Goal: Task Accomplishment & Management: Use online tool/utility

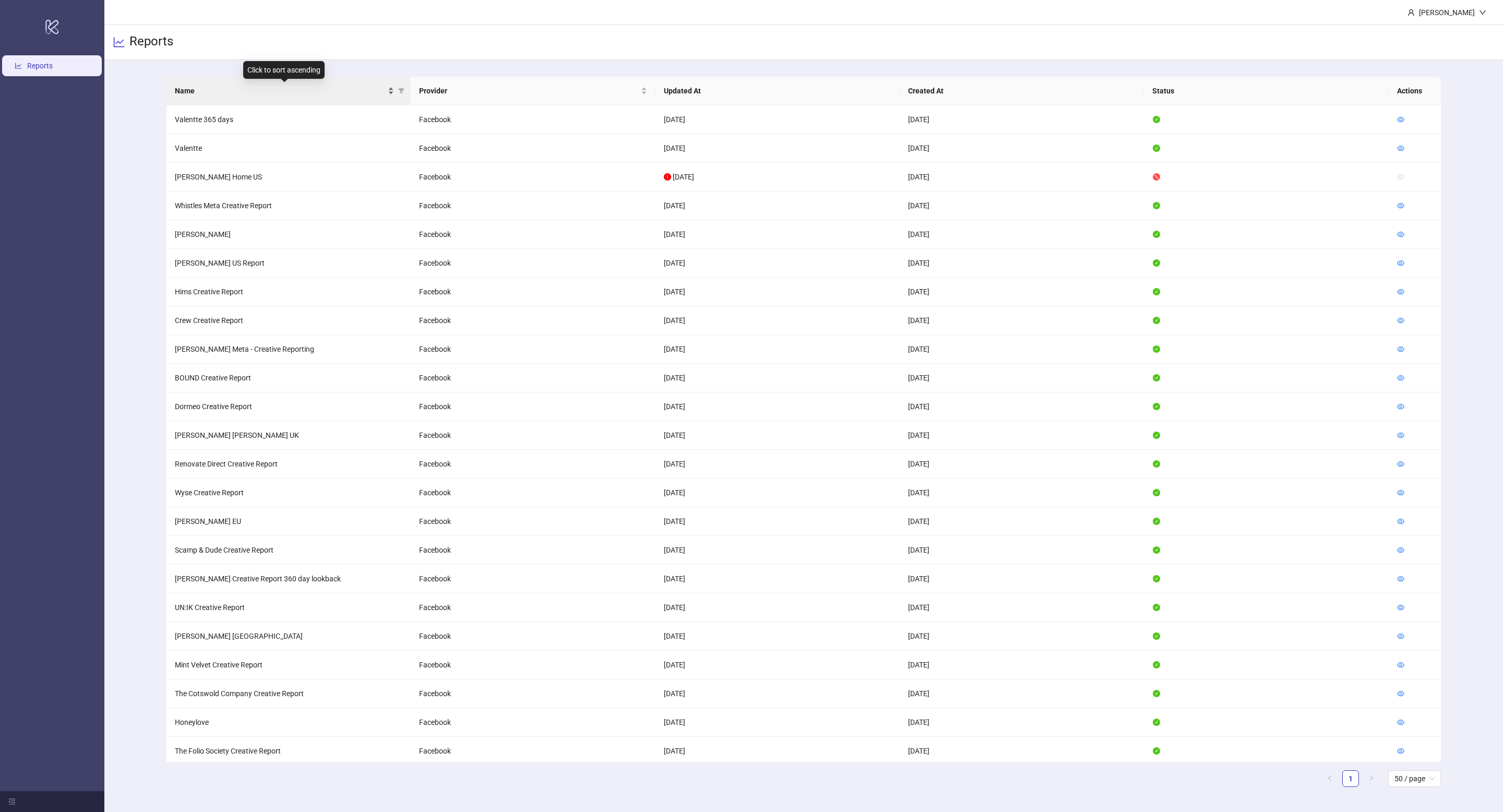
click at [389, 87] on div "Name" at bounding box center [285, 91] width 219 height 11
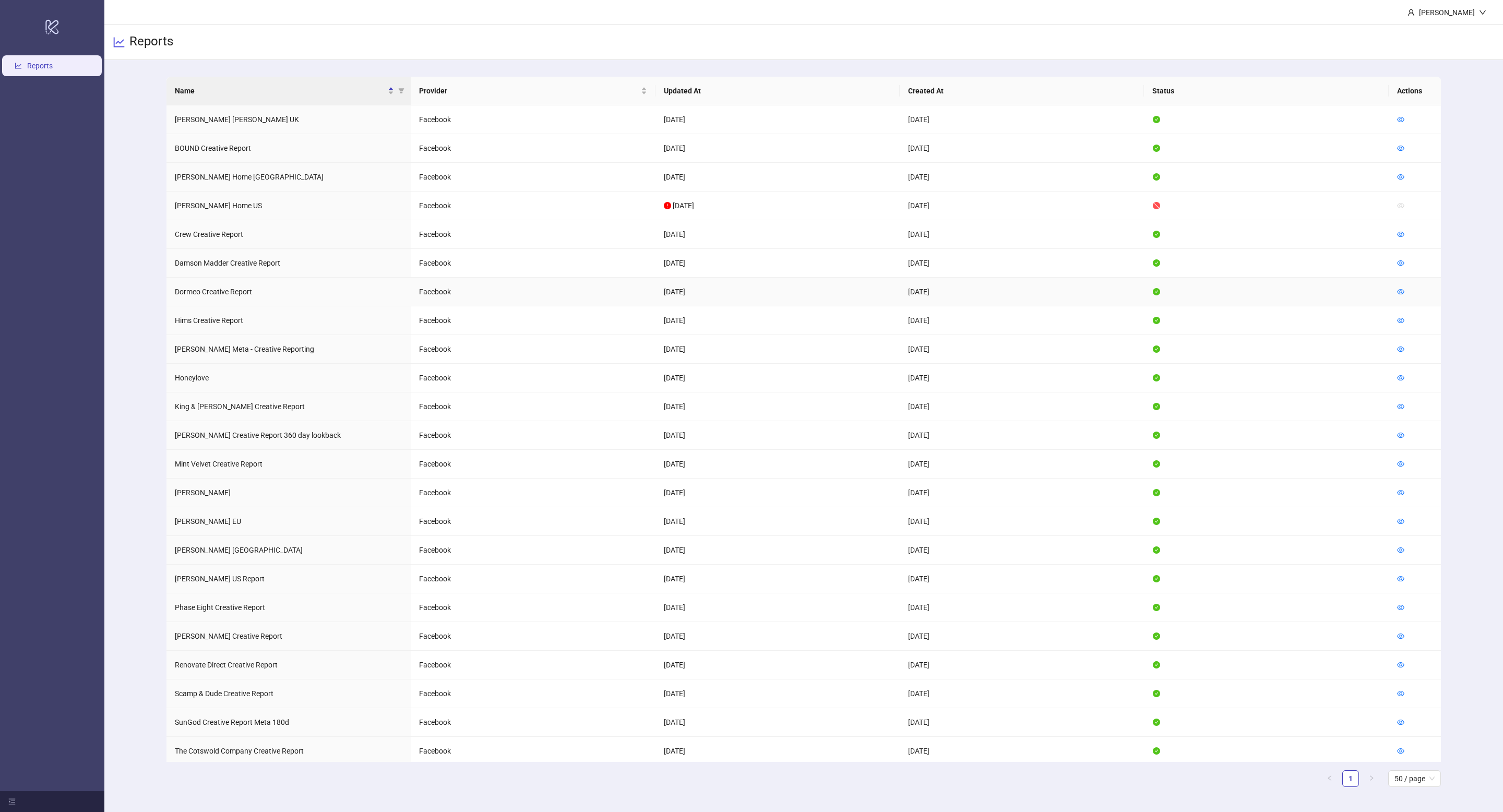
click at [1409, 293] on td at bounding box center [1415, 292] width 52 height 28
click at [1396, 293] on td at bounding box center [1415, 292] width 52 height 28
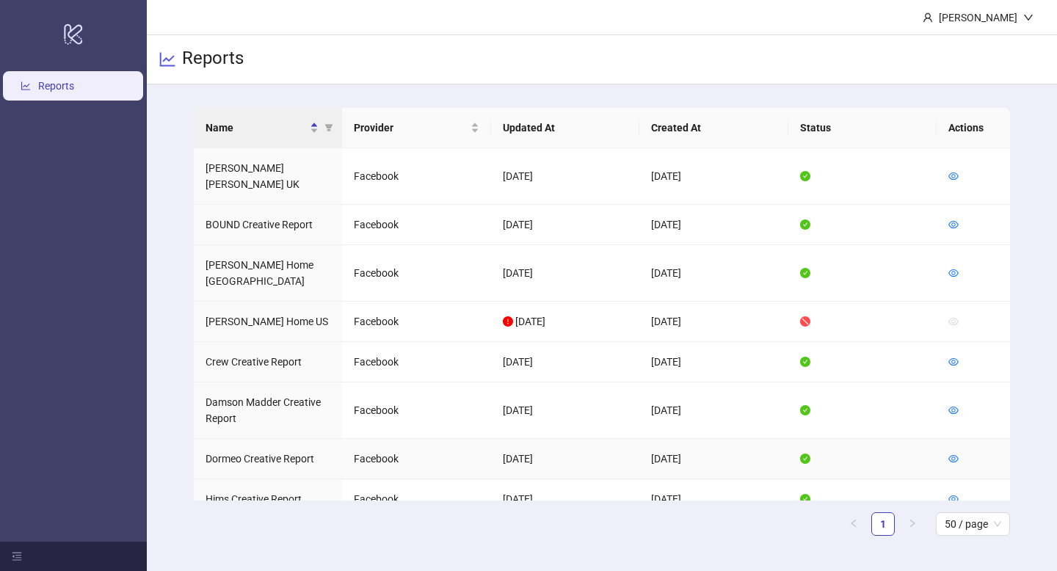
click at [960, 439] on td at bounding box center [972, 459] width 73 height 40
click at [957, 453] on icon "eye" at bounding box center [953, 458] width 10 height 10
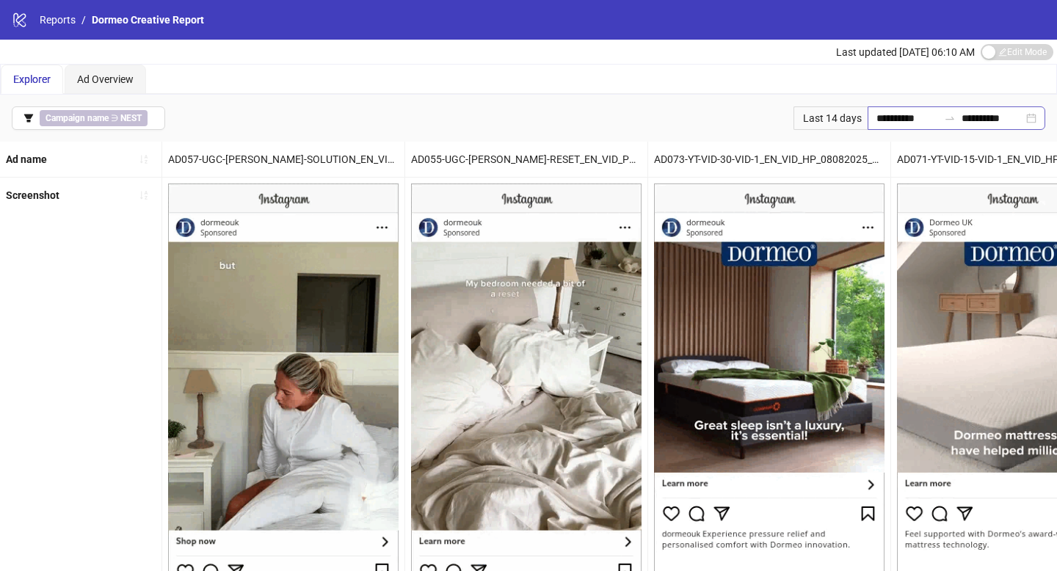
click at [867, 117] on div "**********" at bounding box center [956, 117] width 178 height 23
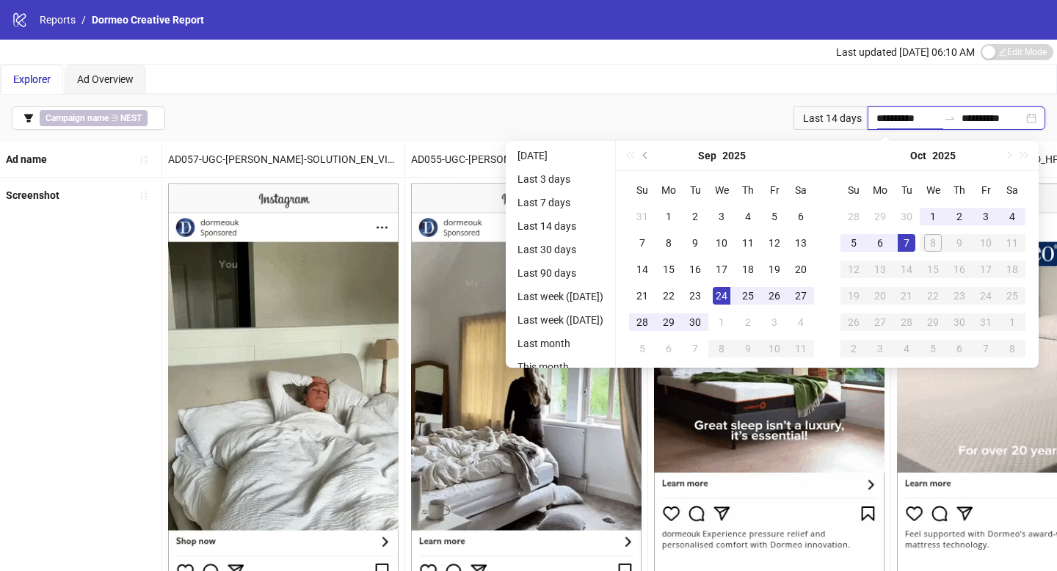
click at [886, 117] on input "**********" at bounding box center [907, 118] width 62 height 16
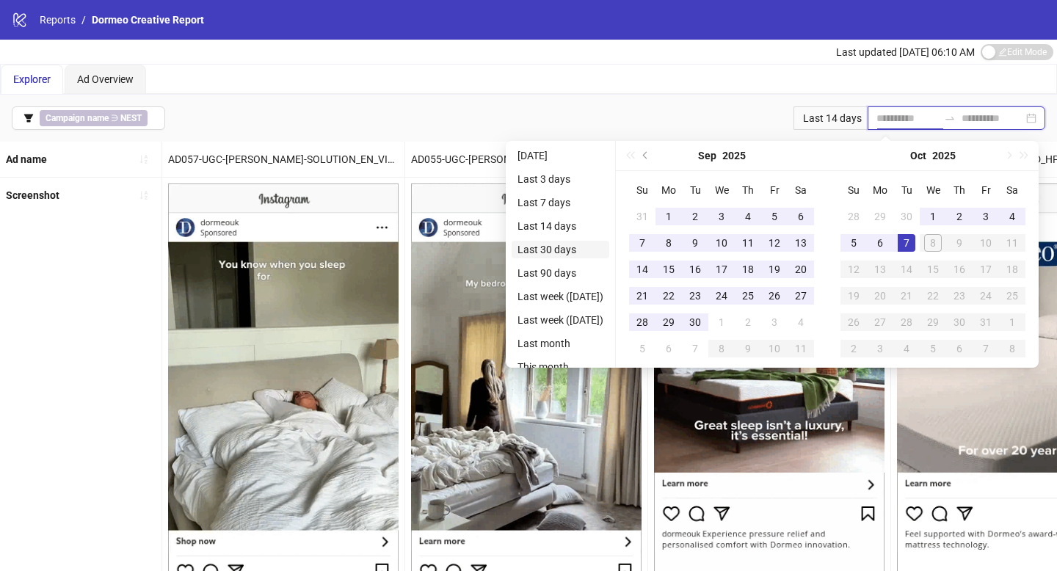
type input "**********"
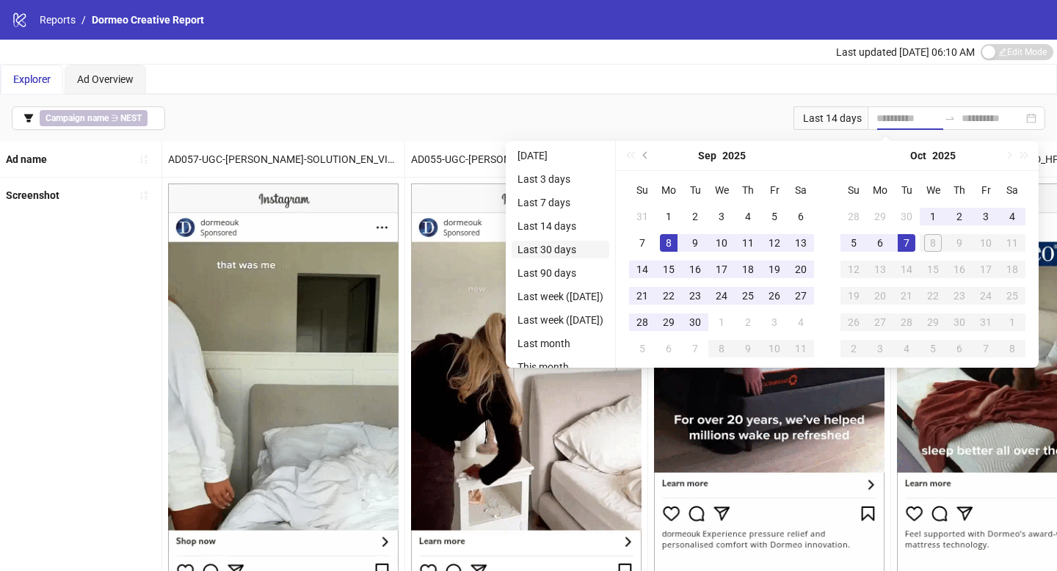
click at [585, 255] on li "Last 30 days" at bounding box center [560, 250] width 98 height 18
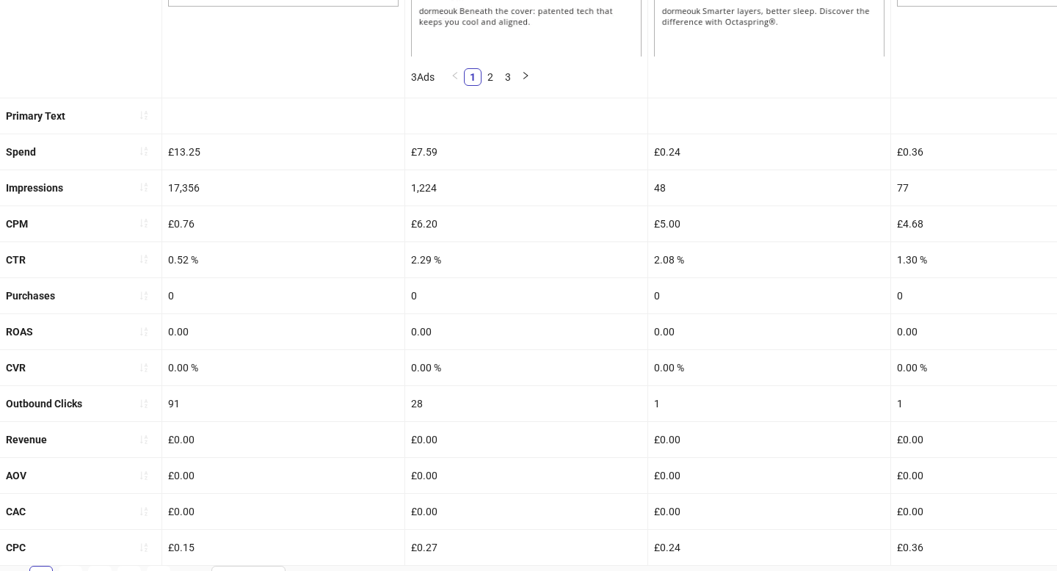
scroll to position [581, 0]
click at [147, 333] on icon "sort-ascending" at bounding box center [144, 331] width 10 height 10
click at [147, 334] on icon "sort-ascending" at bounding box center [144, 331] width 10 height 10
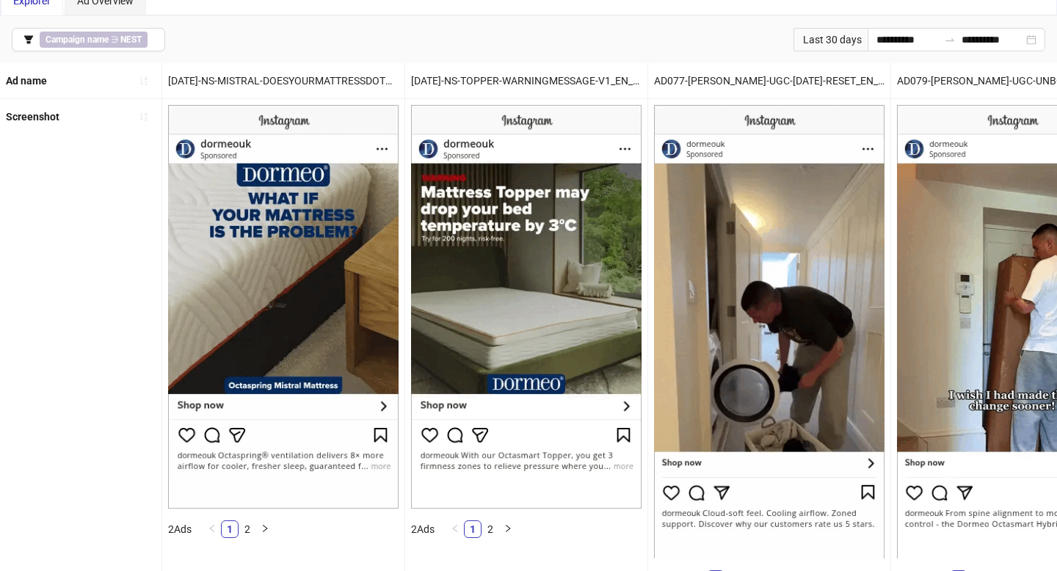
scroll to position [0, 0]
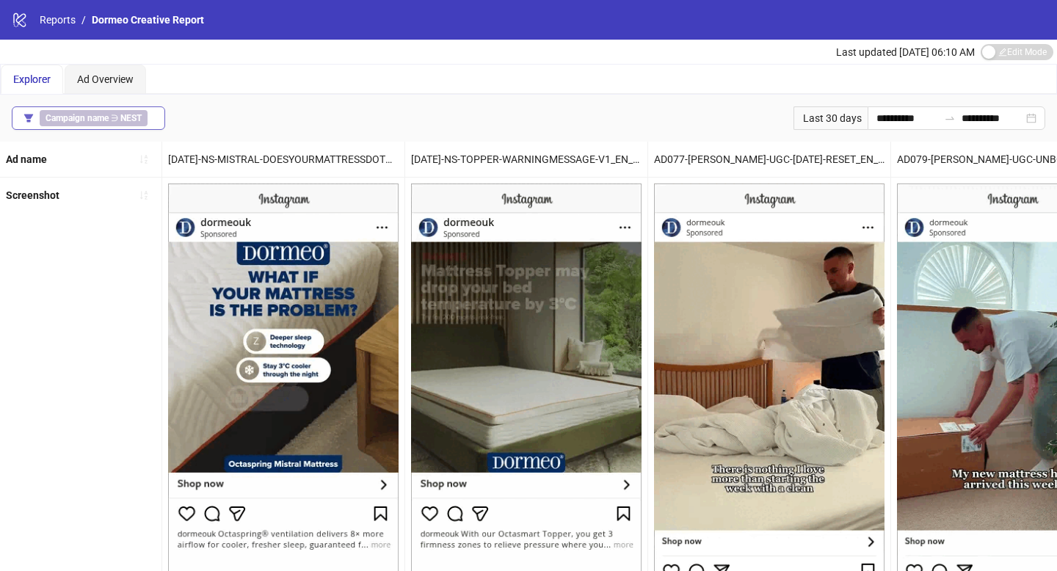
click at [155, 123] on button "Campaign name ∋ NEST" at bounding box center [88, 117] width 153 height 23
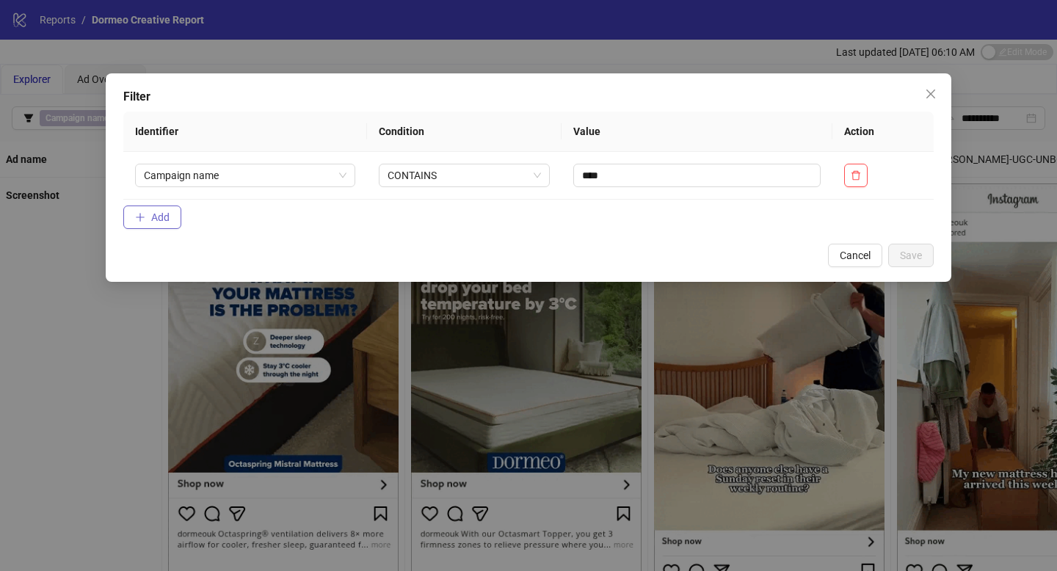
click at [161, 216] on span "Add" at bounding box center [160, 217] width 18 height 12
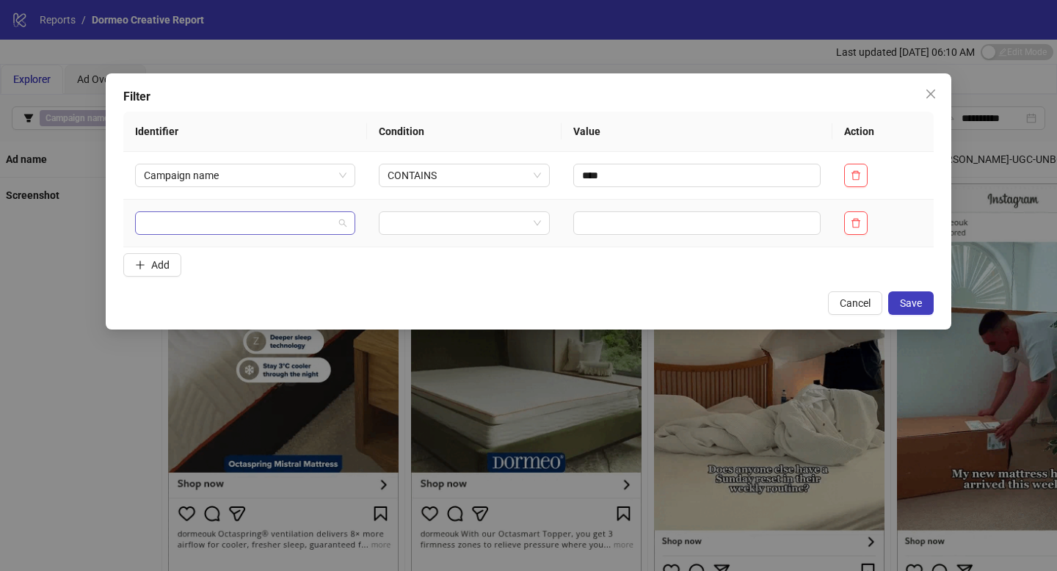
click at [175, 216] on input "search" at bounding box center [238, 223] width 189 height 22
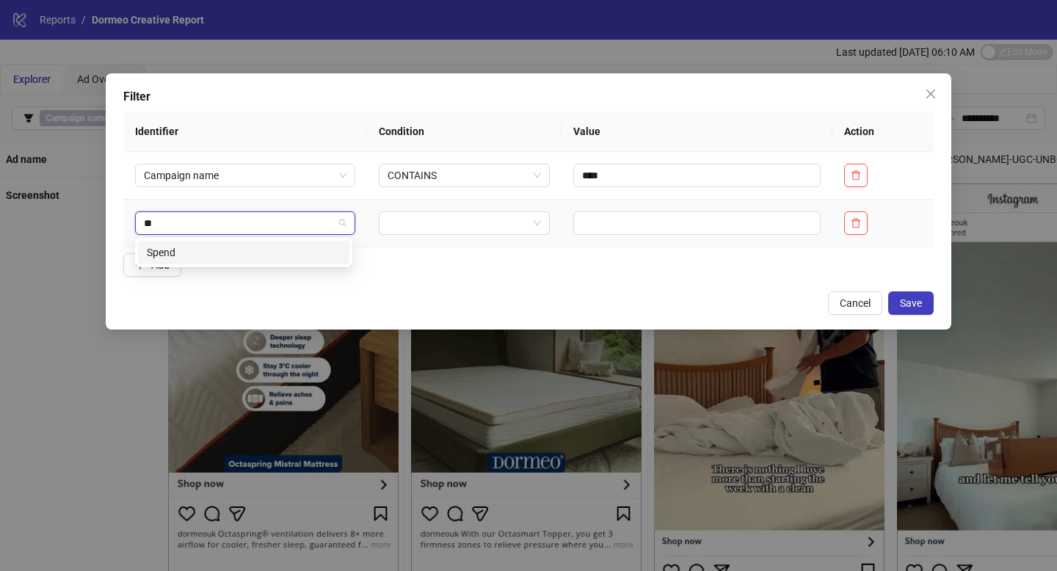
type input "***"
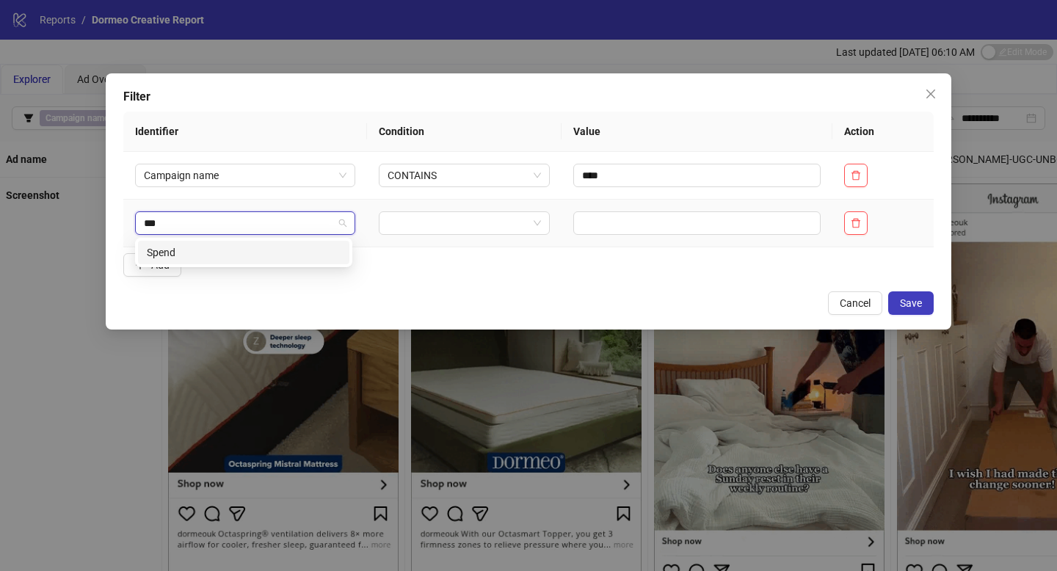
click at [185, 255] on div "Spend" at bounding box center [244, 252] width 194 height 16
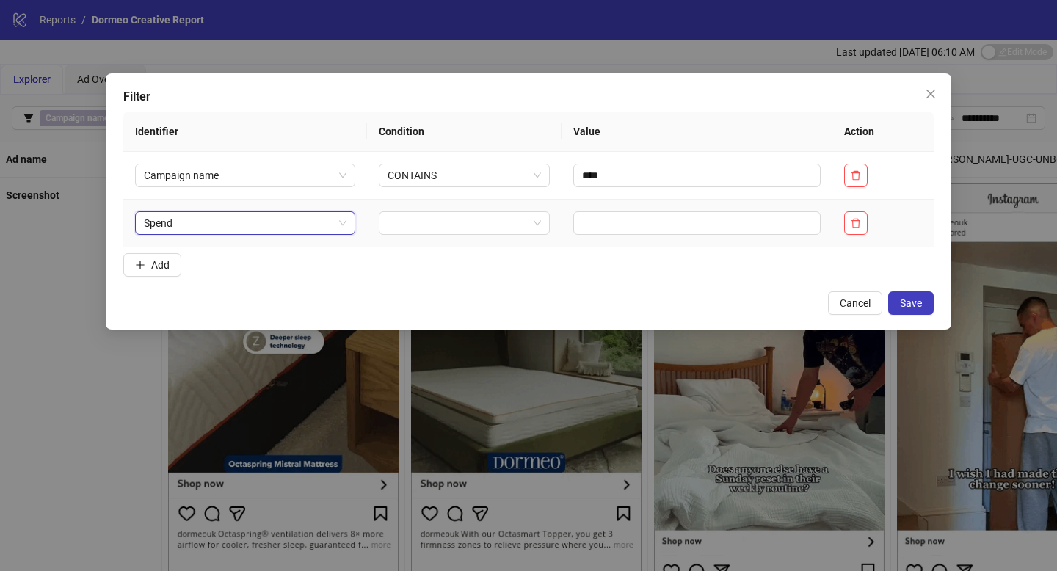
click at [415, 236] on td at bounding box center [464, 224] width 195 height 48
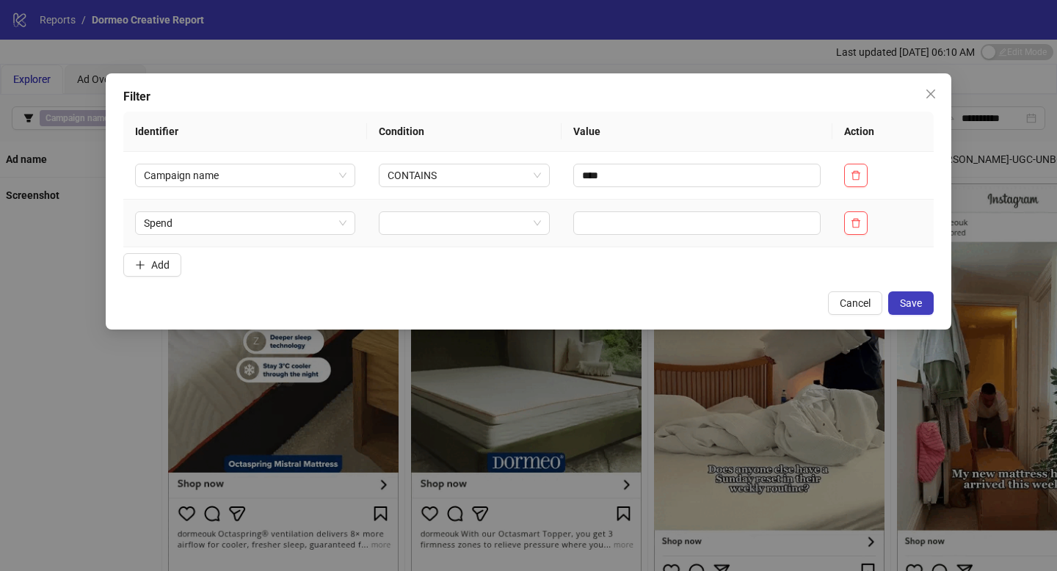
drag, startPoint x: 413, startPoint y: 222, endPoint x: 415, endPoint y: 235, distance: 12.7
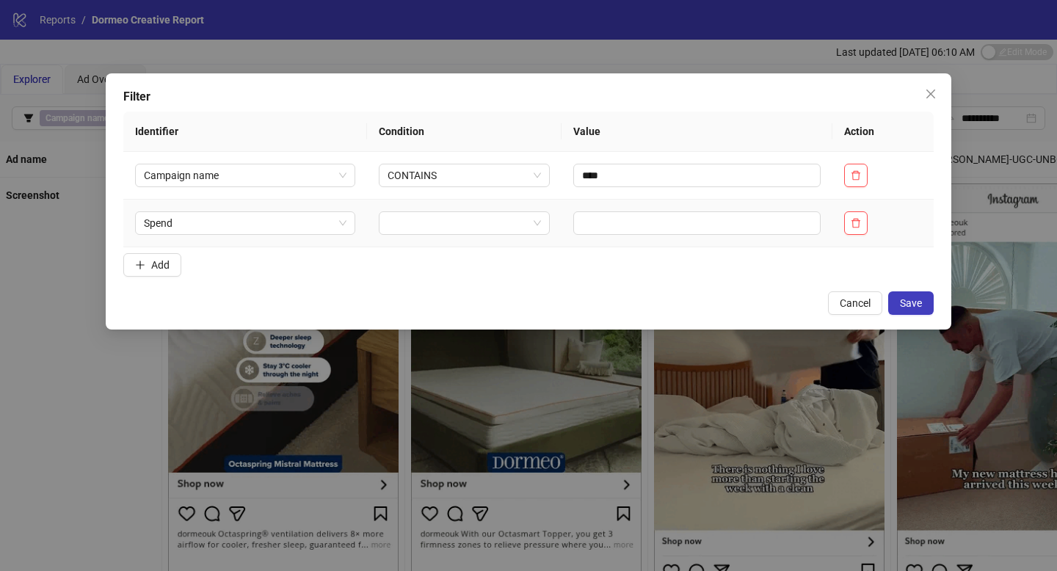
click at [413, 222] on input "search" at bounding box center [457, 223] width 141 height 22
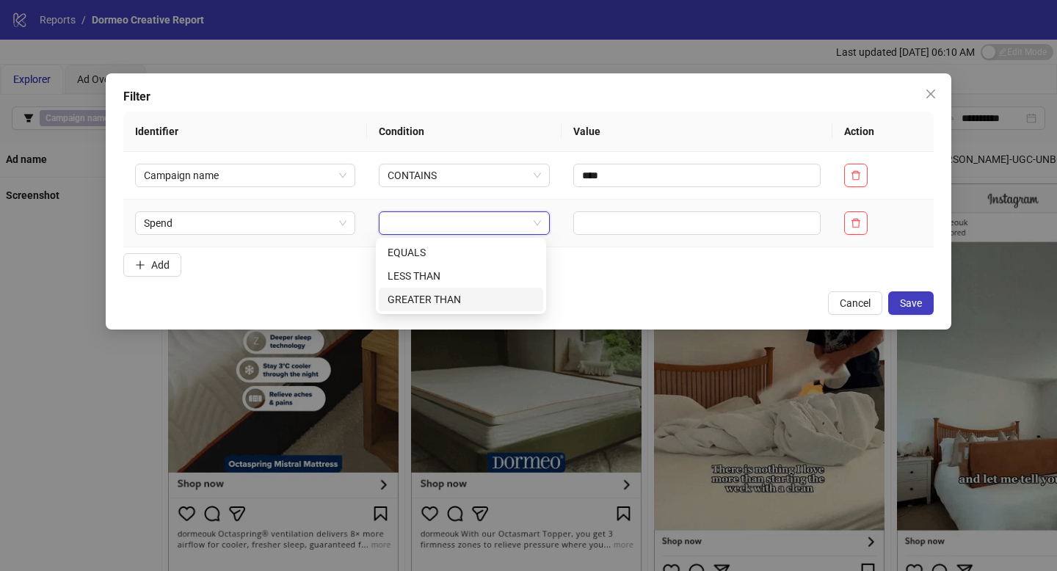
click at [437, 294] on div "GREATER THAN" at bounding box center [460, 299] width 147 height 16
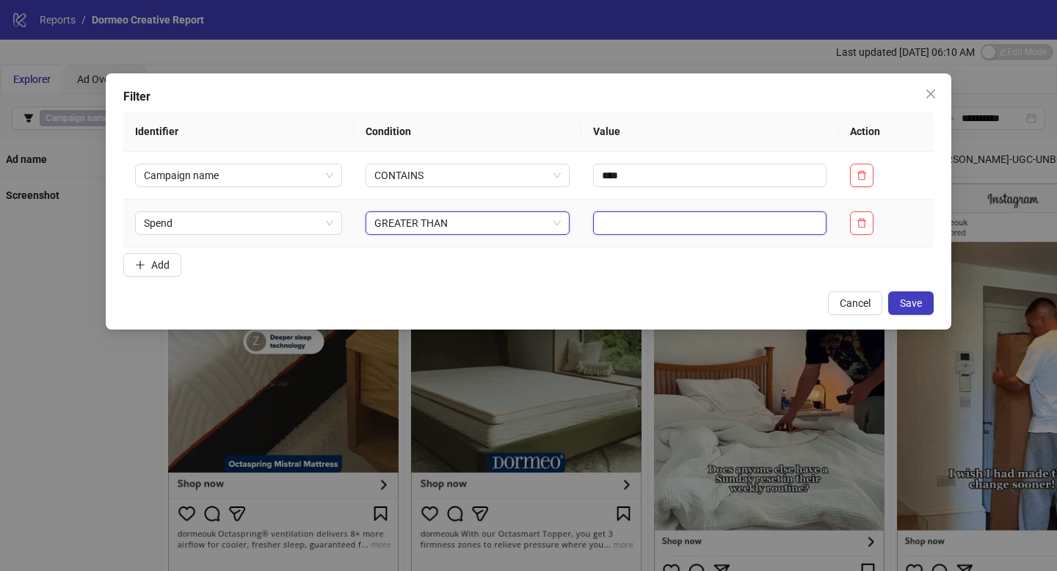
click at [626, 222] on input "text" at bounding box center [709, 222] width 233 height 23
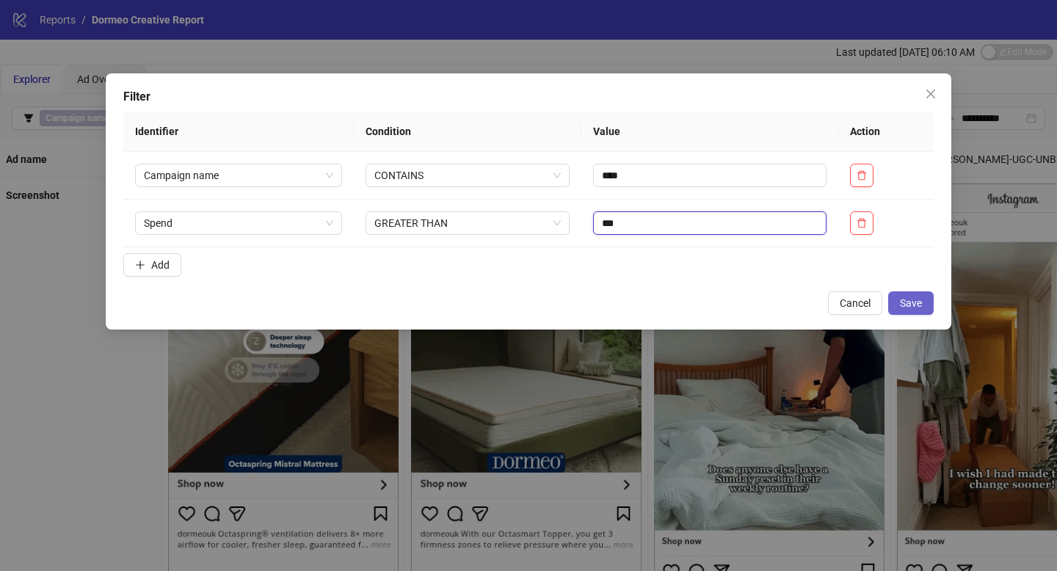
type input "***"
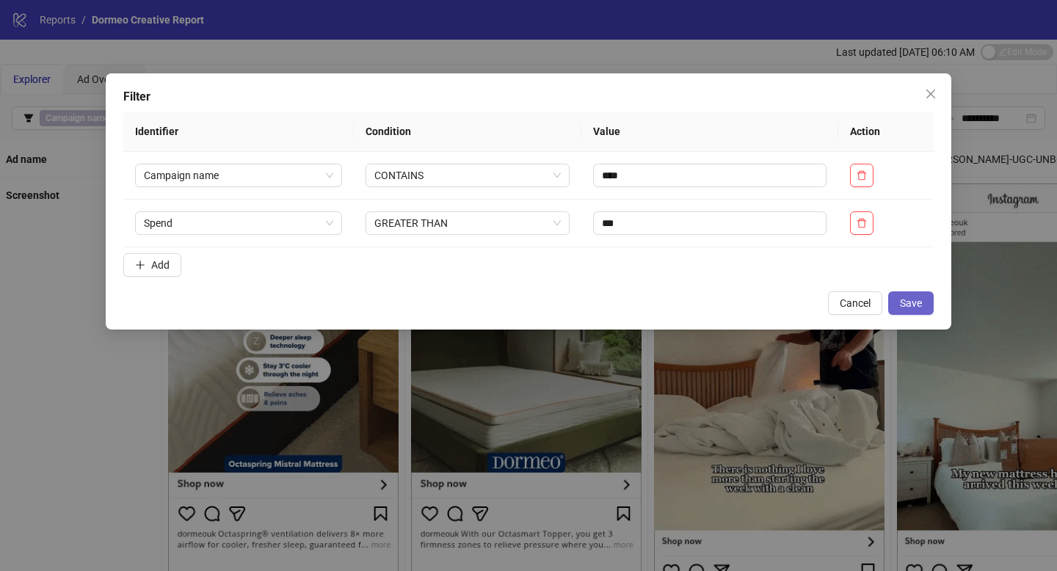
click at [918, 295] on button "Save" at bounding box center [910, 302] width 45 height 23
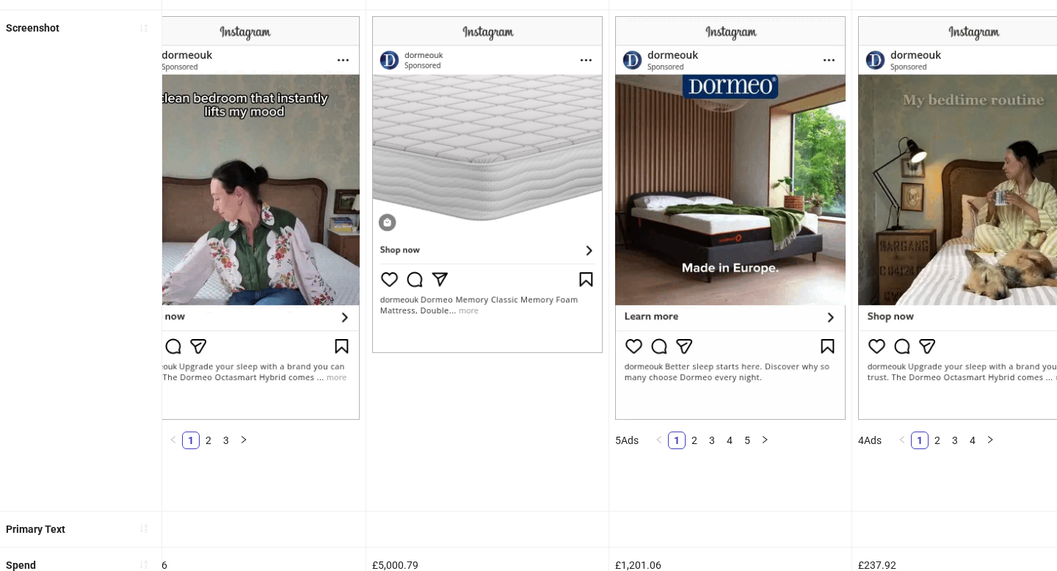
scroll to position [0, 522]
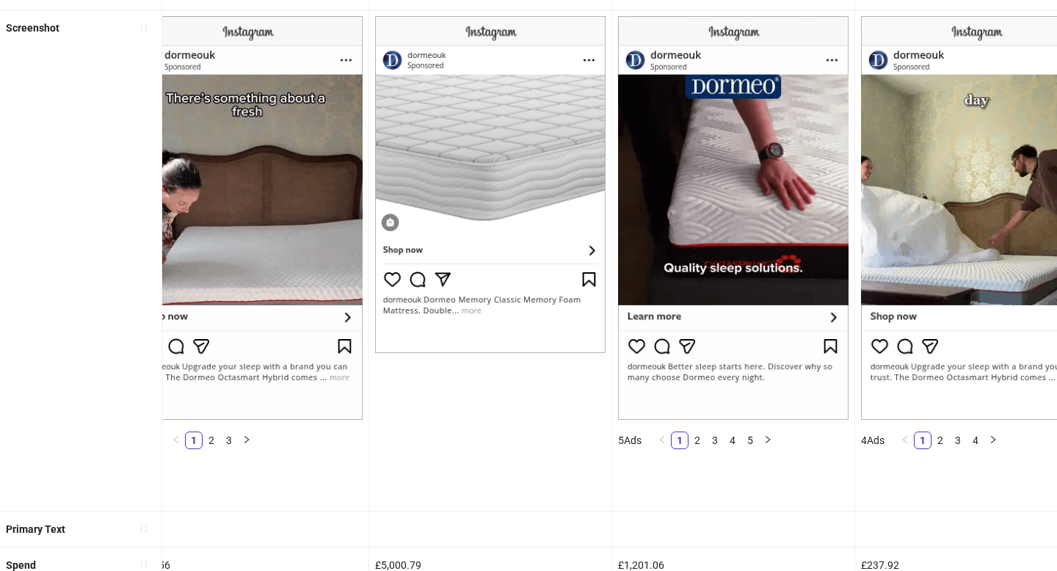
drag, startPoint x: 730, startPoint y: 215, endPoint x: 770, endPoint y: 245, distance: 50.3
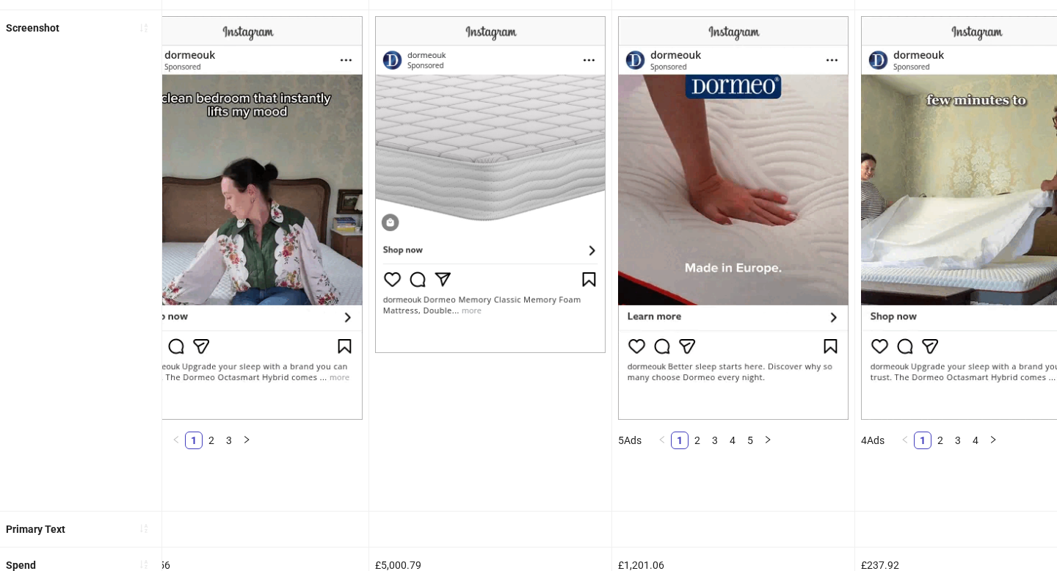
click at [0, 0] on ul "Ad name AD077-RORY-UGC-SUNDAY-RESET_EN_VID_PP_11082025_ALLG_NSE_SC13_None_ AD07…" at bounding box center [528, 476] width 1057 height 1005
